Goal: Information Seeking & Learning: Learn about a topic

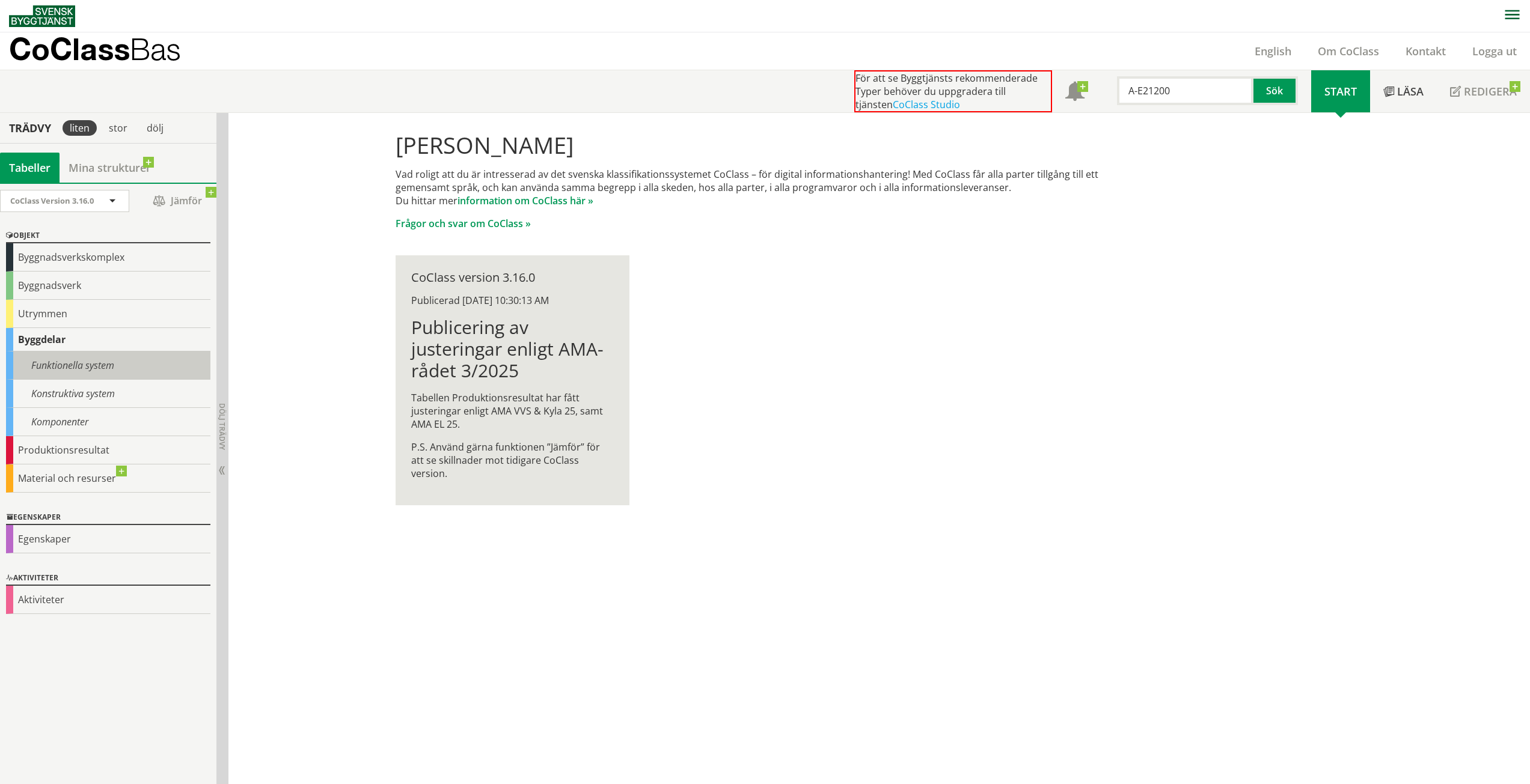
click at [52, 361] on div "Funktionella system" at bounding box center [109, 365] width 205 height 29
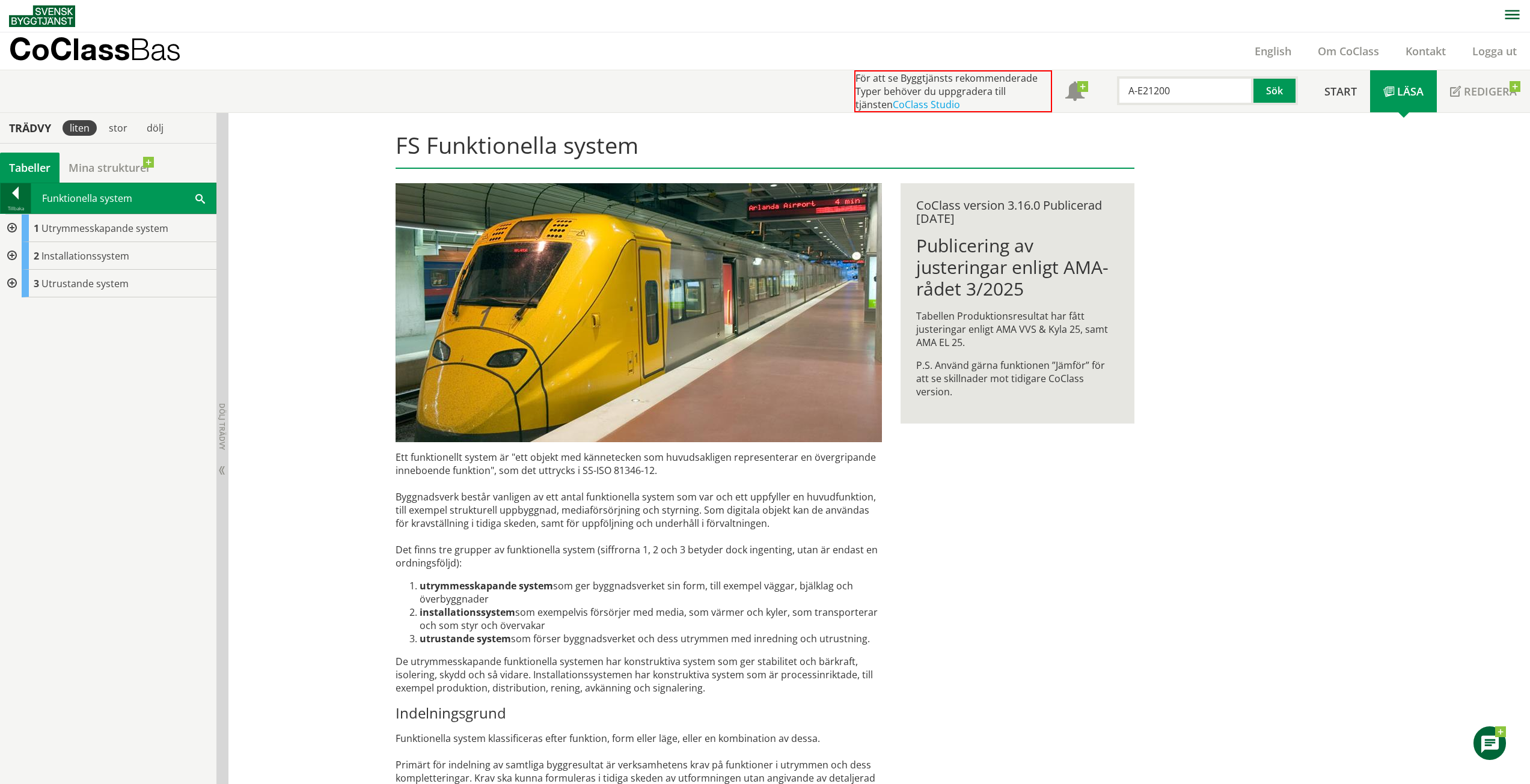
click at [6, 199] on div at bounding box center [16, 195] width 30 height 17
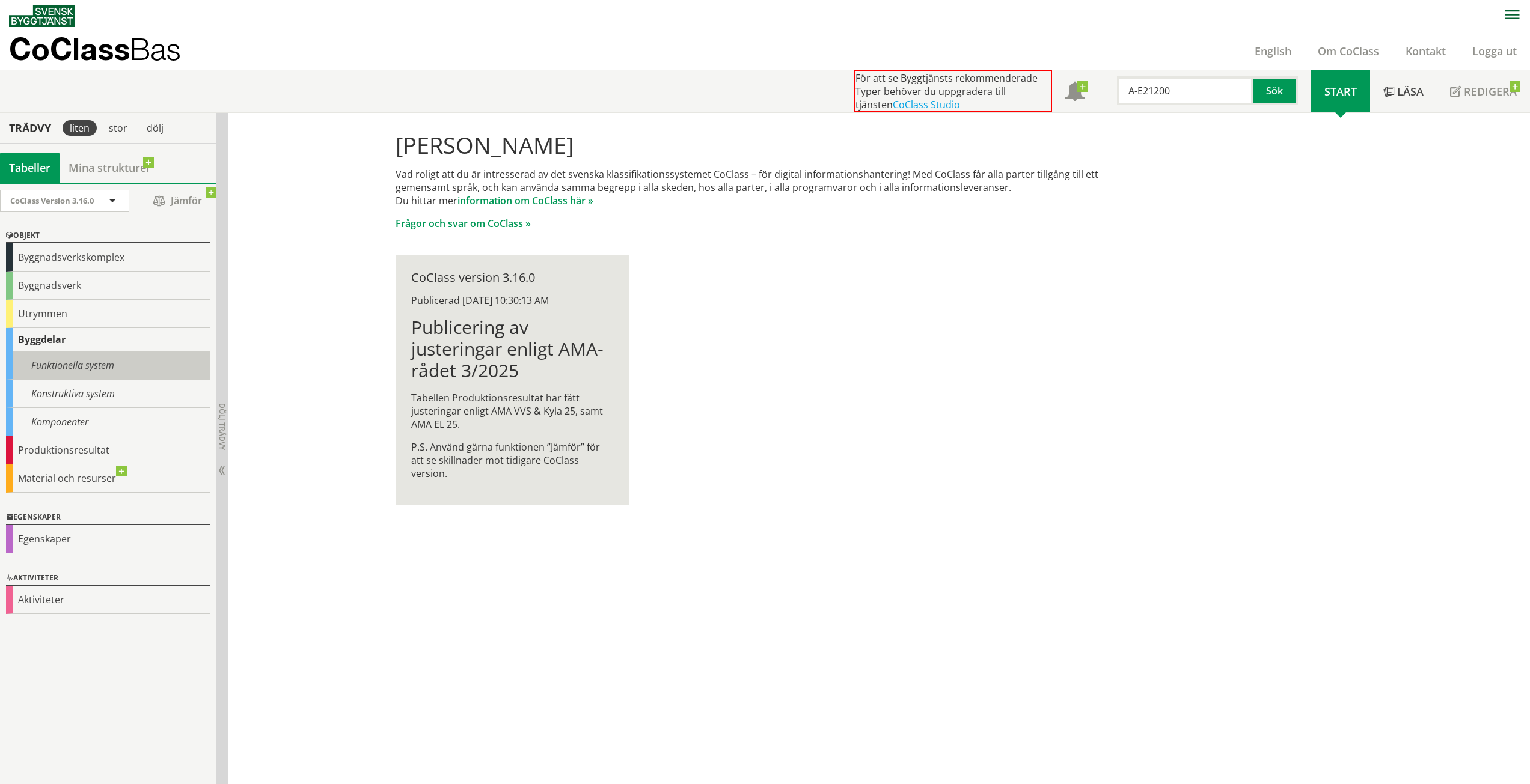
click at [62, 371] on div "Funktionella system" at bounding box center [109, 365] width 205 height 29
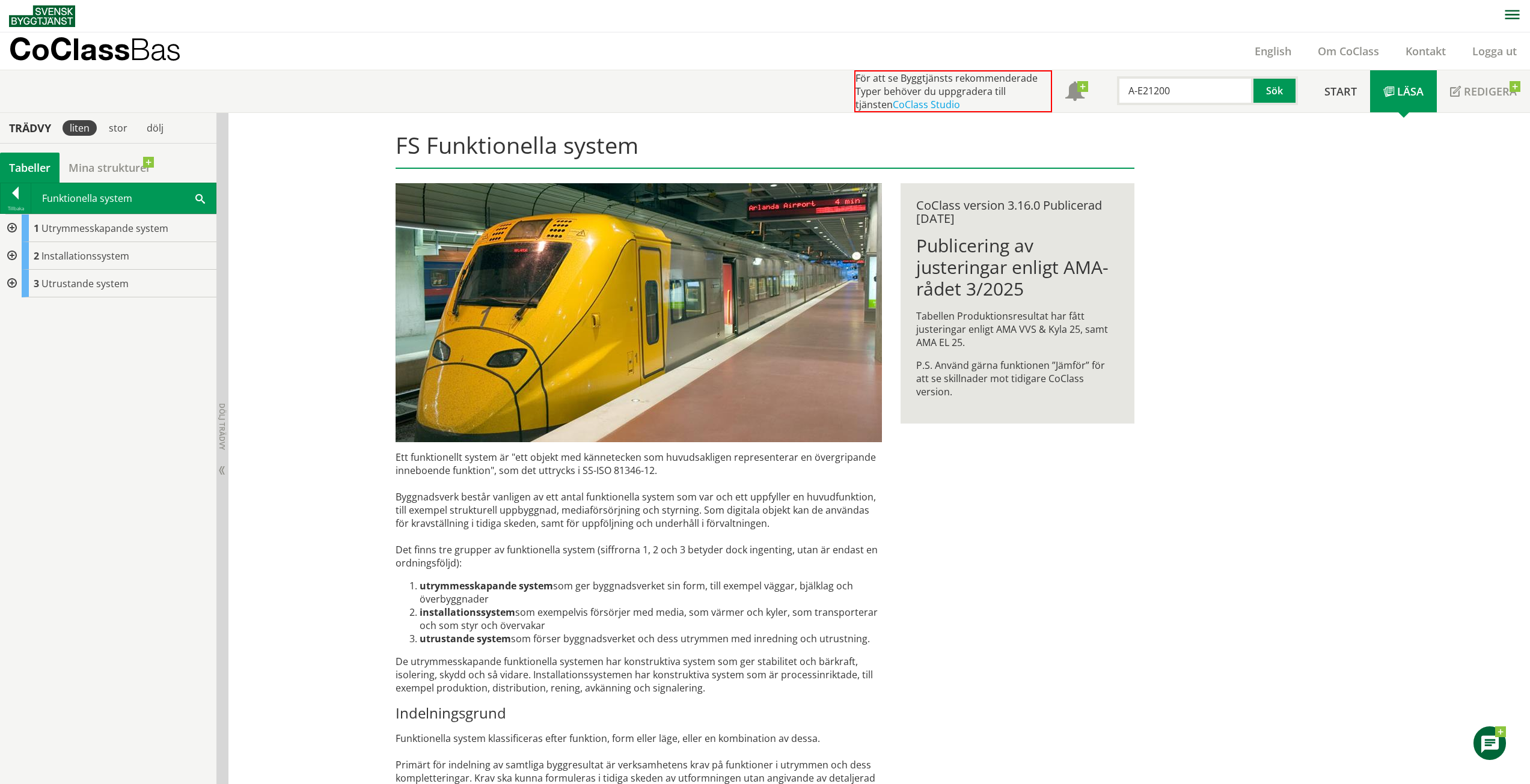
click at [10, 225] on div at bounding box center [10, 228] width 21 height 28
click at [21, 285] on div at bounding box center [20, 283] width 21 height 28
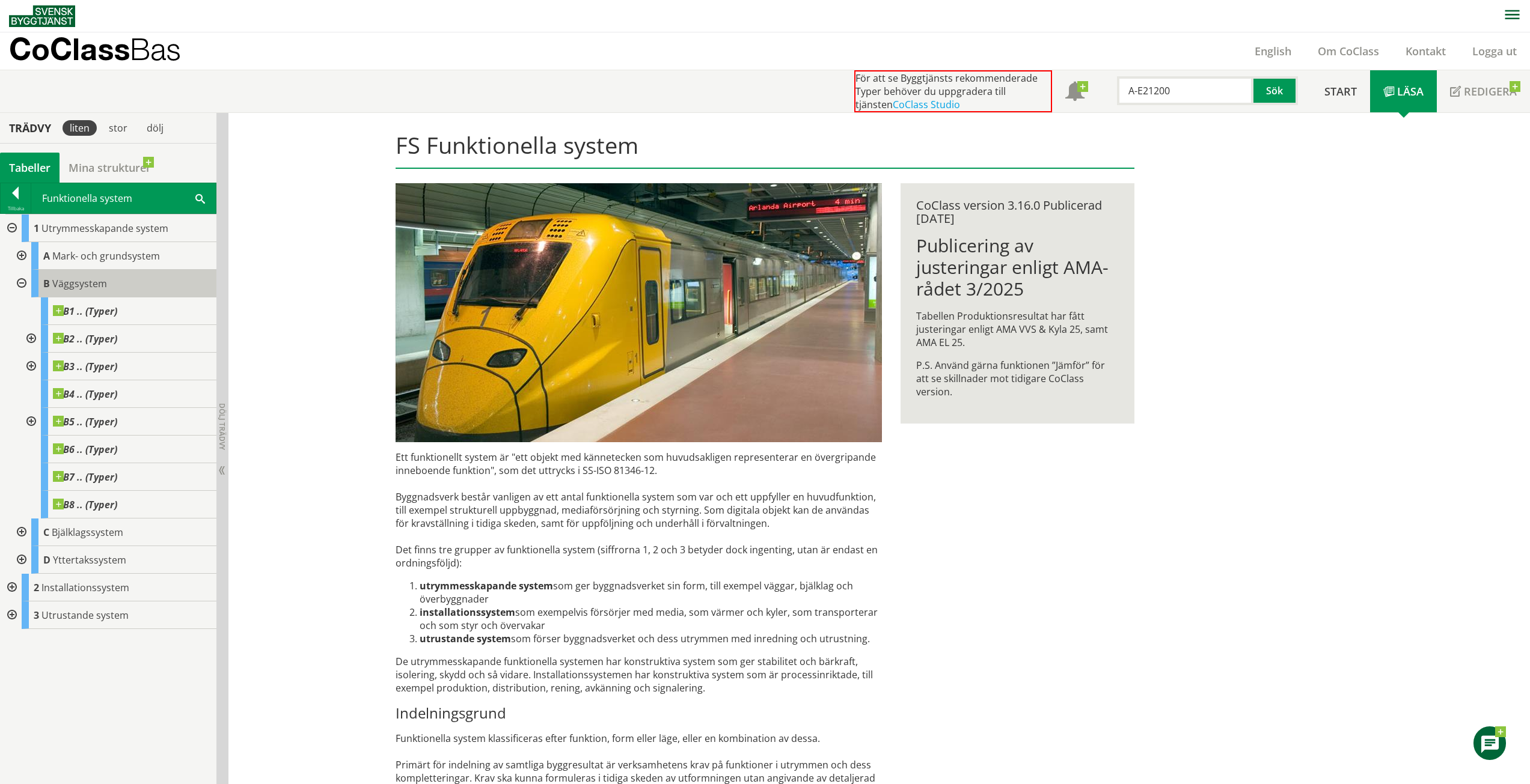
click at [78, 277] on span "Väggsystem" at bounding box center [79, 283] width 55 height 13
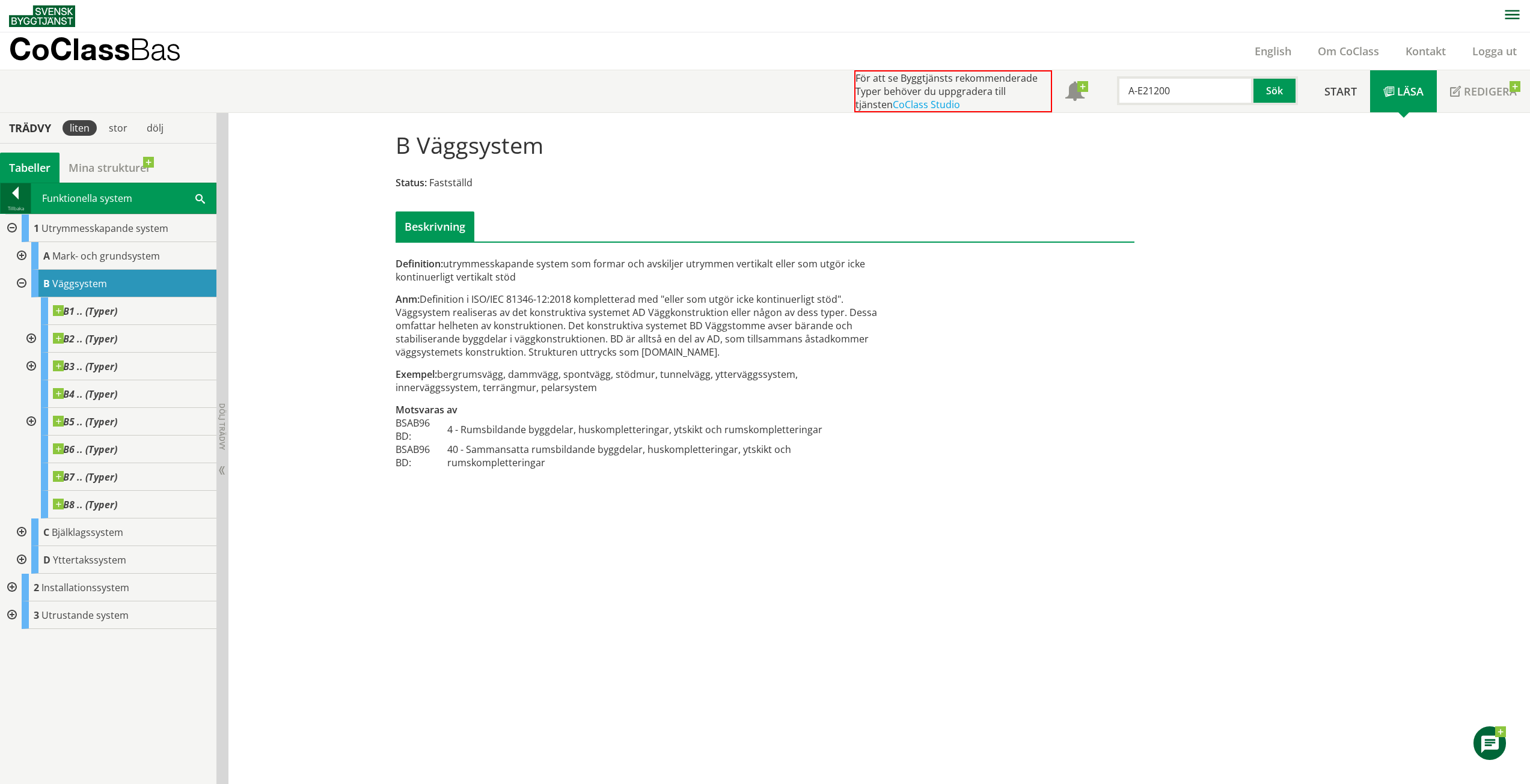
click at [16, 195] on div at bounding box center [16, 195] width 30 height 17
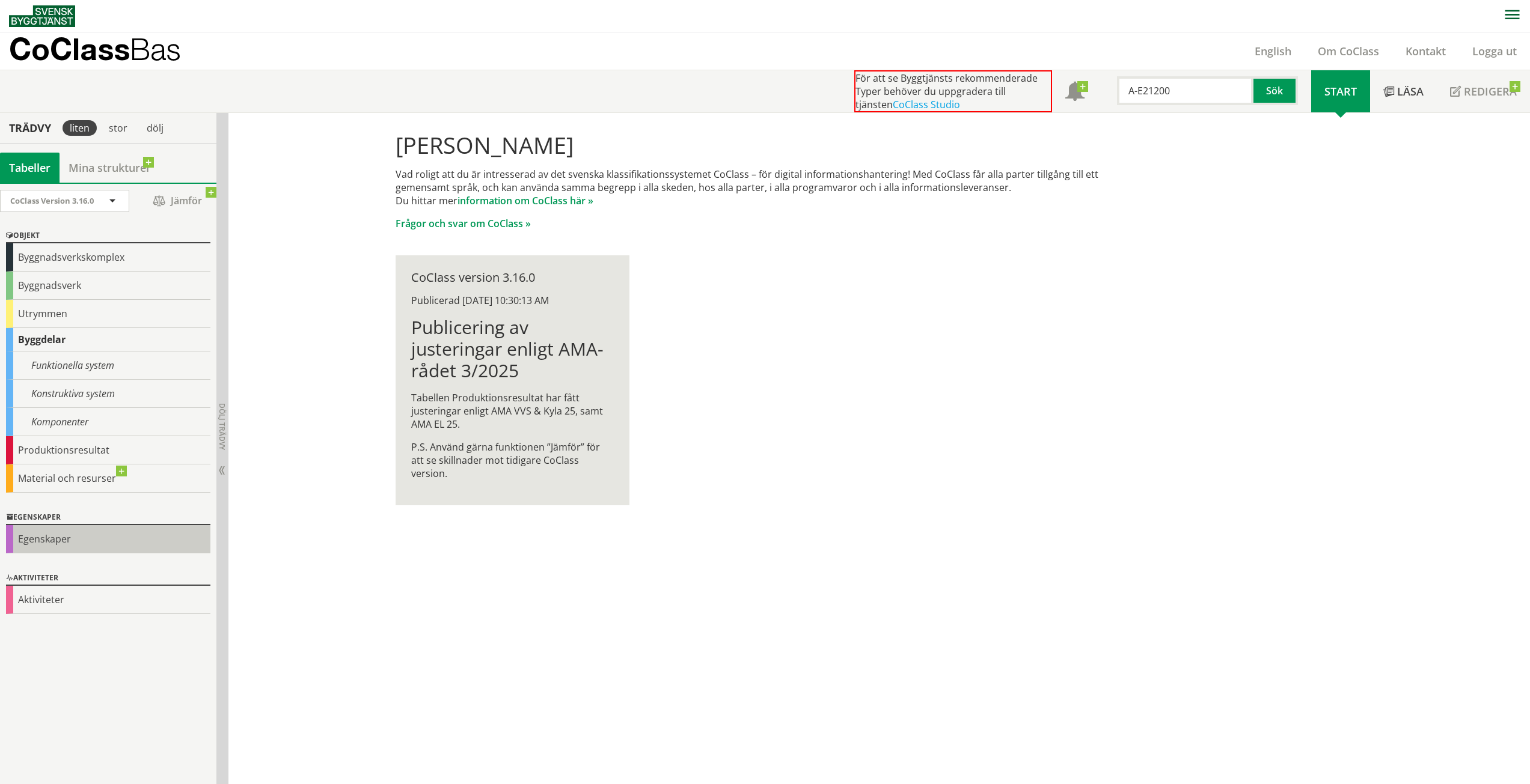
click at [99, 540] on div "Egenskaper" at bounding box center [109, 539] width 205 height 29
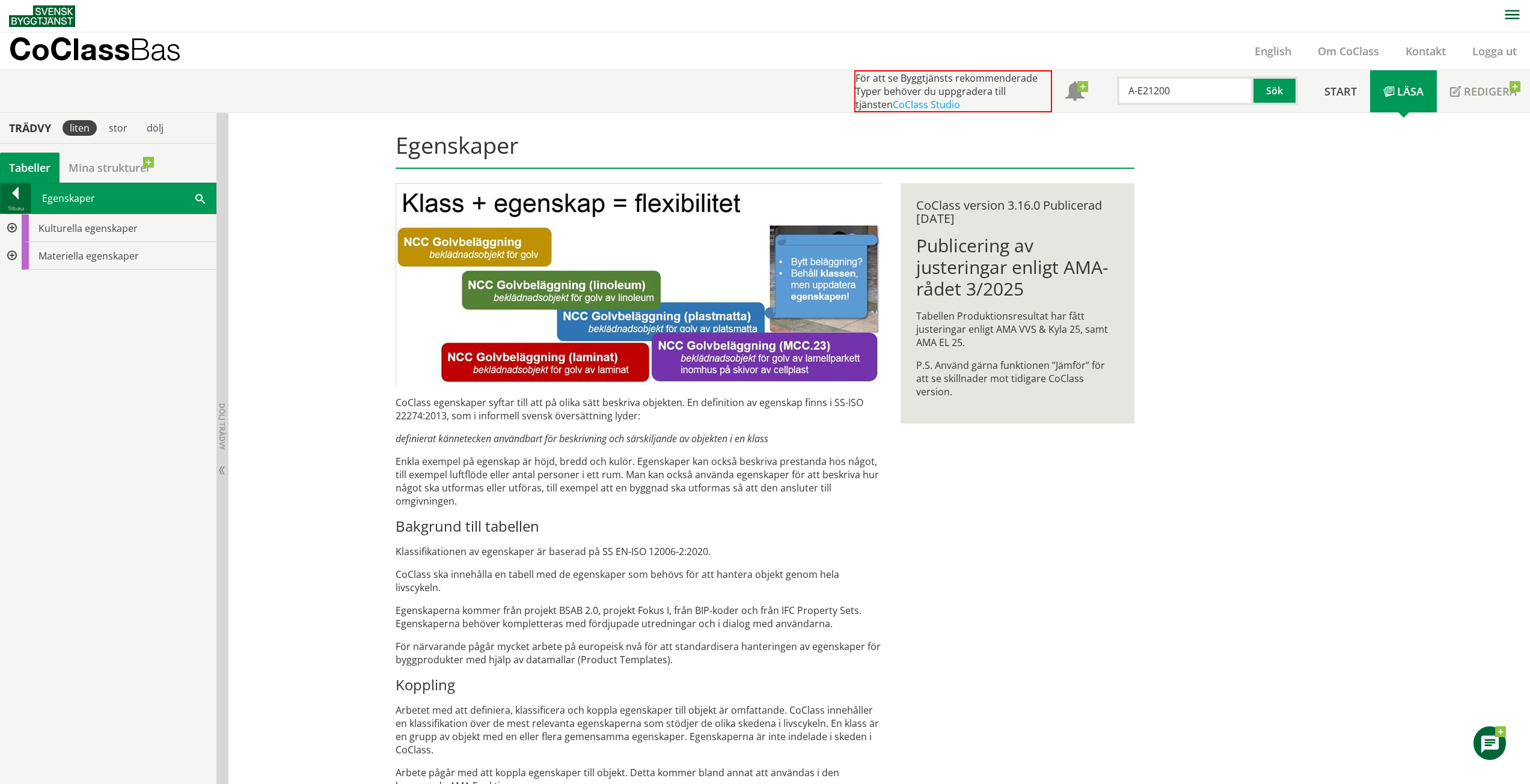
click at [16, 193] on div at bounding box center [16, 195] width 30 height 17
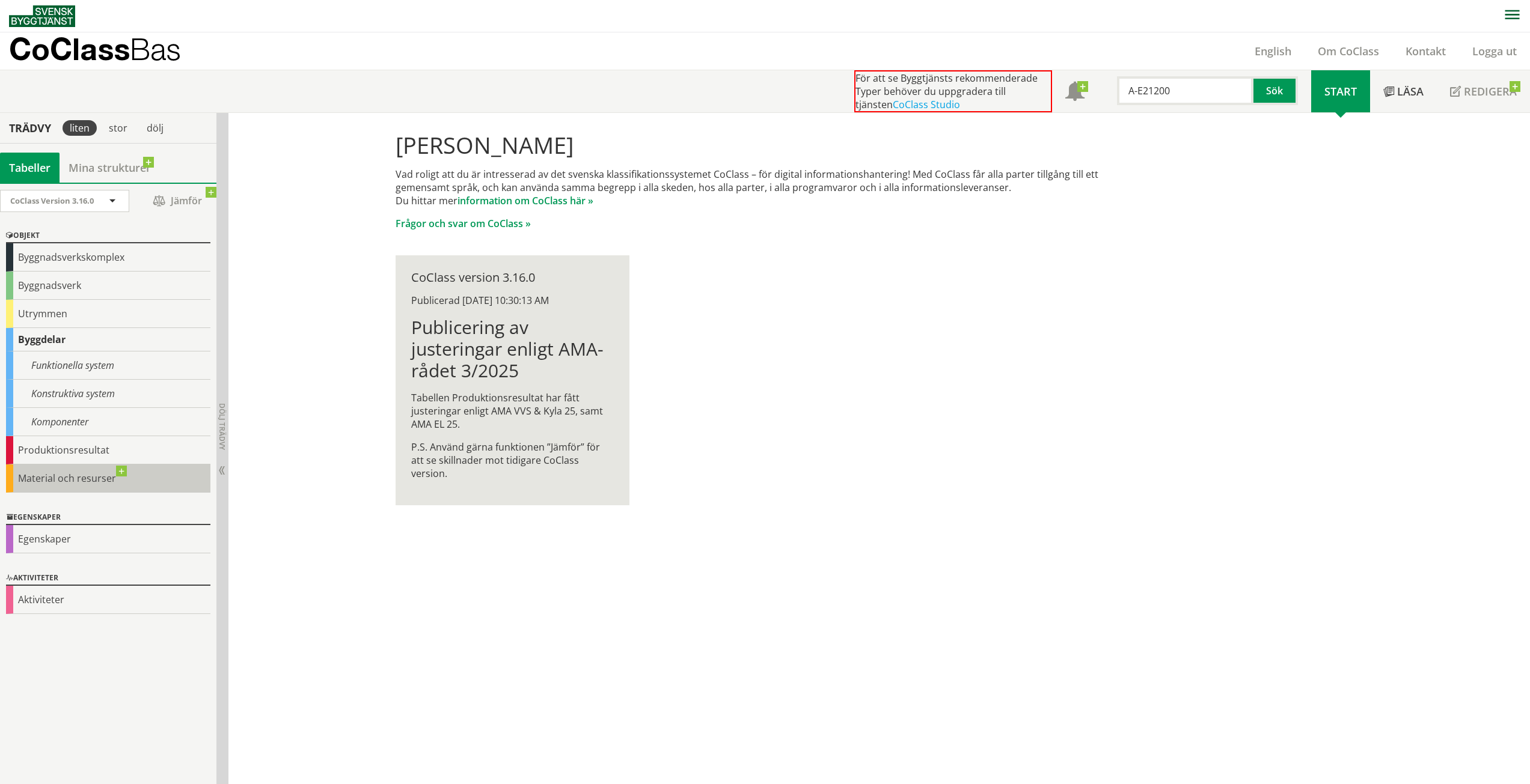
click at [57, 475] on div "Material och resurser" at bounding box center [109, 479] width 205 height 29
click at [120, 471] on div "Material och resurser" at bounding box center [109, 479] width 205 height 29
